Goal: Go to known website: Access a specific website the user already knows

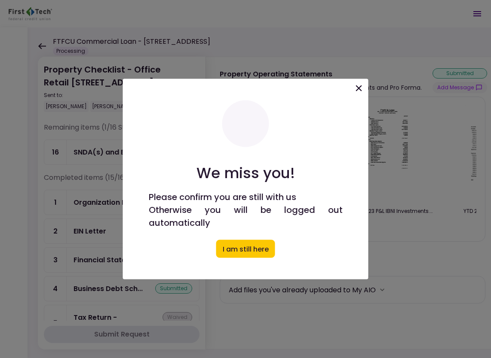
scroll to position [172, 0]
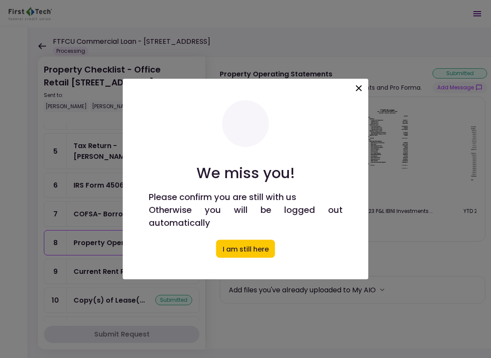
click at [362, 86] on icon at bounding box center [359, 88] width 10 height 10
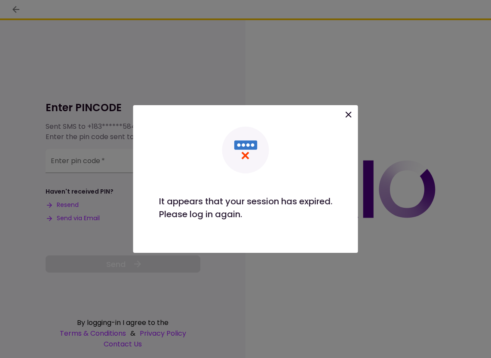
click at [350, 113] on icon at bounding box center [349, 115] width 6 height 6
